Goal: Find specific page/section: Find specific page/section

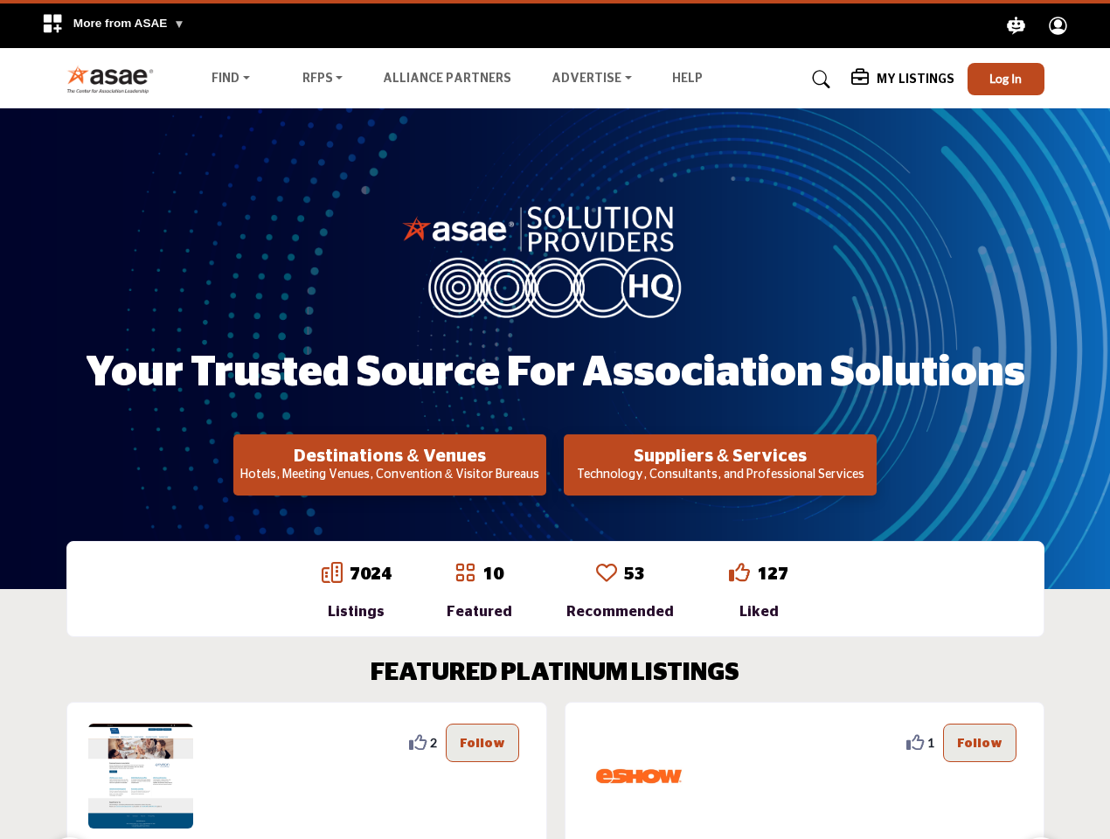
click at [113, 25] on span "More from ASAE" at bounding box center [129, 23] width 112 height 13
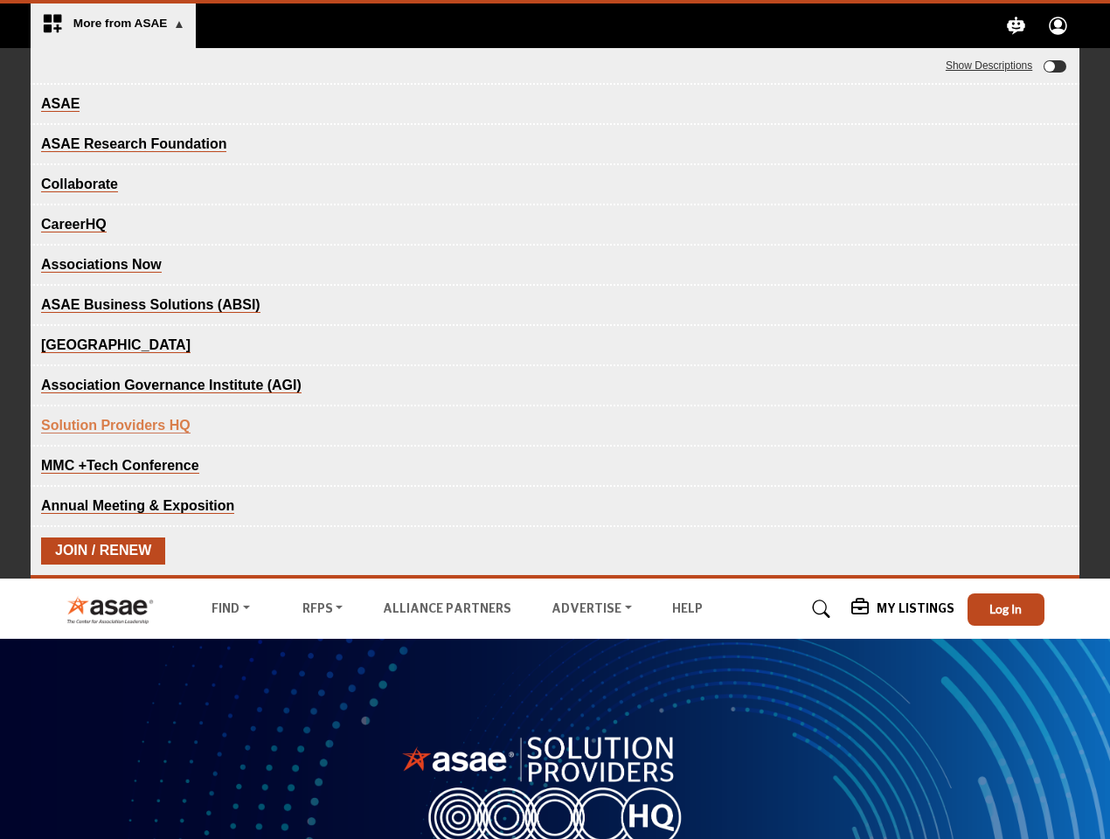
click at [1017, 25] on icon "Explore ASAE" at bounding box center [1017, 26] width 18 height 18
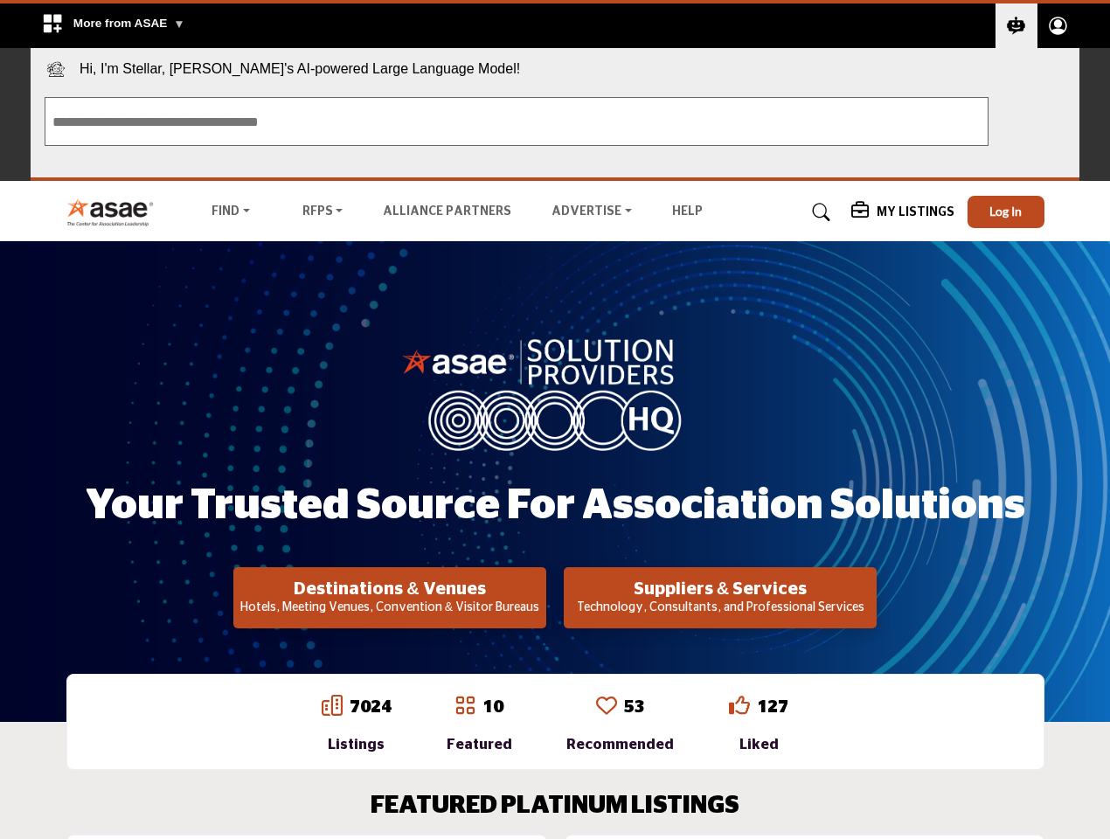
click at [1059, 25] on circle "Explore ASAE" at bounding box center [1058, 23] width 9 height 9
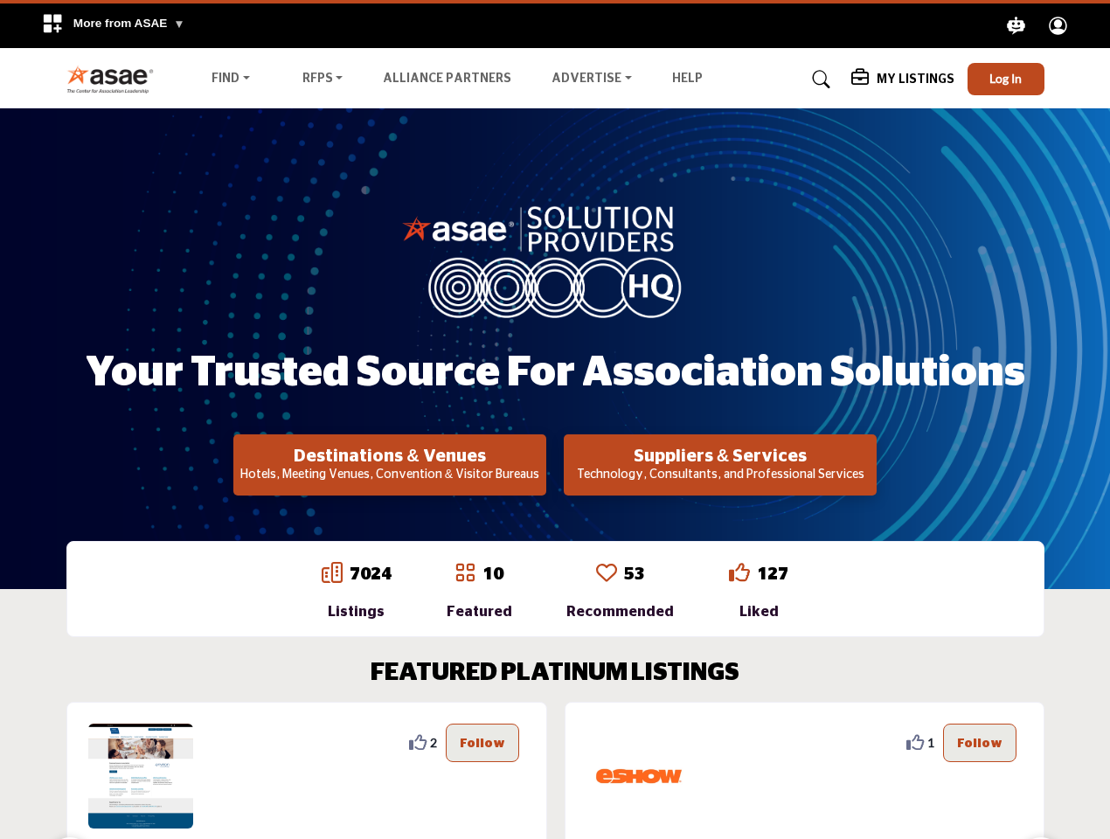
click at [1006, 79] on span "Hi, I'm Stellar, [PERSON_NAME]'s AI-powered Large Language Model!" at bounding box center [555, 65] width 1049 height 35
click at [390, 400] on h1 "Your Trusted Source for Association Solutions" at bounding box center [556, 373] width 940 height 54
click at [720, 465] on h2 "Suppliers & Services" at bounding box center [720, 456] width 303 height 21
click at [532, 770] on div "2" at bounding box center [306, 850] width 481 height 296
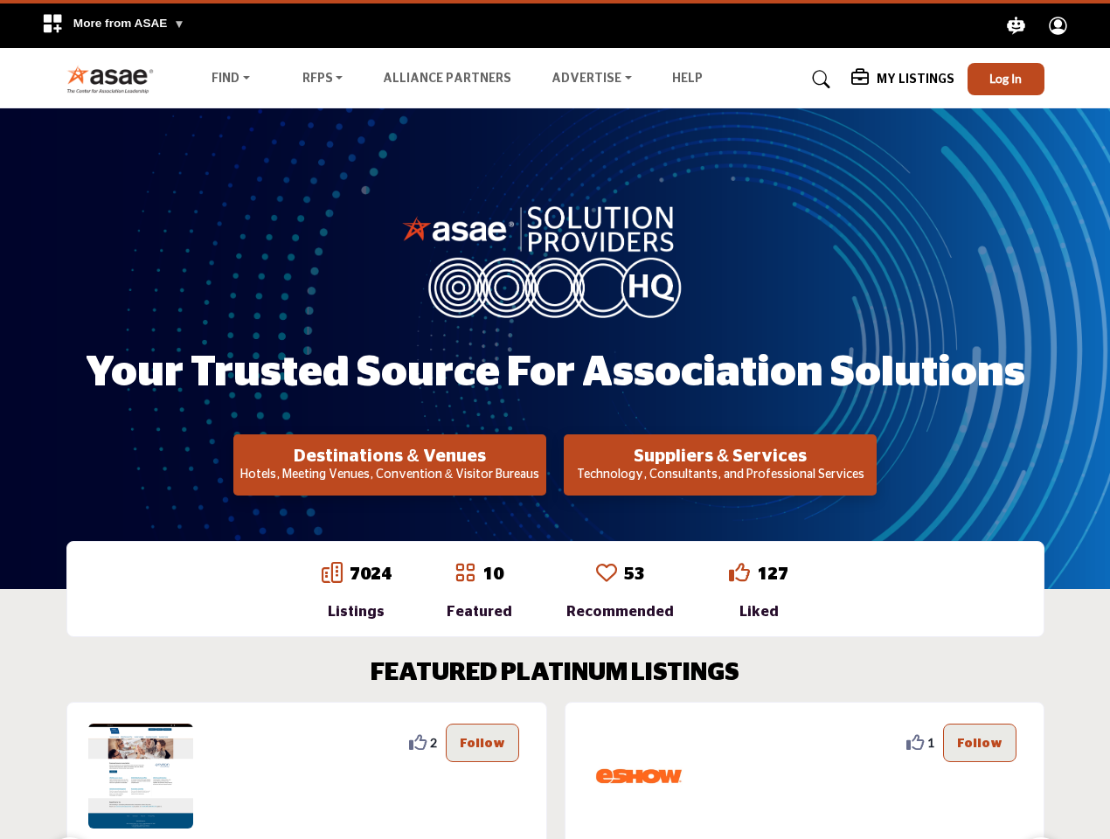
click at [0, 742] on section "FEATURED PLATINUM LISTINGS 2 2 Follow Following Richmond Region Tourism ... Vie…" at bounding box center [555, 828] width 1110 height 409
click at [0, 743] on section "FEATURED PLATINUM LISTINGS 2 2 Follow Following Richmond Region Tourism ... Vie…" at bounding box center [555, 828] width 1110 height 409
